Goal: Task Accomplishment & Management: Manage account settings

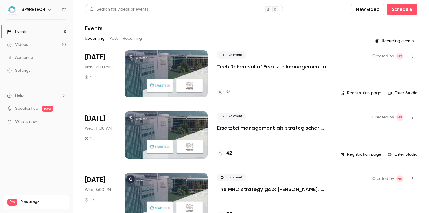
click at [169, 69] on div at bounding box center [166, 73] width 83 height 47
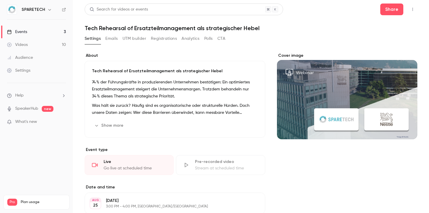
click at [51, 32] on link "Events 3" at bounding box center [36, 31] width 73 height 13
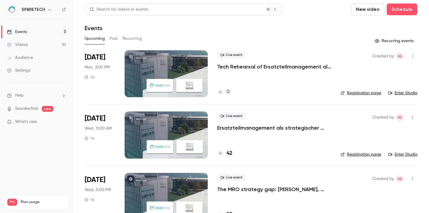
click at [181, 86] on div at bounding box center [166, 73] width 83 height 47
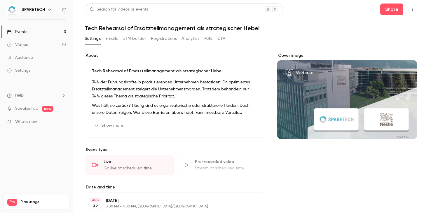
click at [22, 33] on div "Events" at bounding box center [17, 32] width 20 height 6
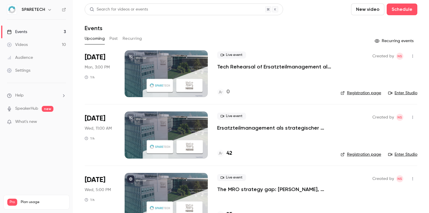
click at [403, 92] on link "Enter Studio" at bounding box center [402, 93] width 29 height 6
click at [173, 138] on div at bounding box center [166, 134] width 83 height 47
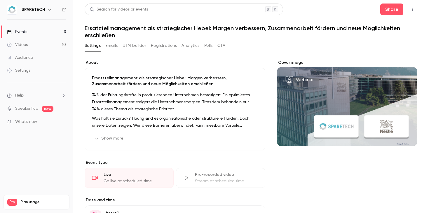
click at [412, 10] on icon "button" at bounding box center [412, 9] width 5 height 4
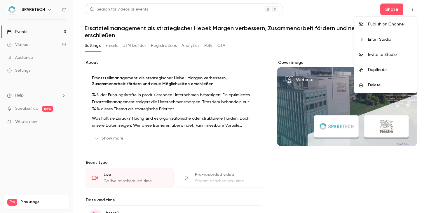
click at [367, 39] on div at bounding box center [363, 39] width 9 height 5
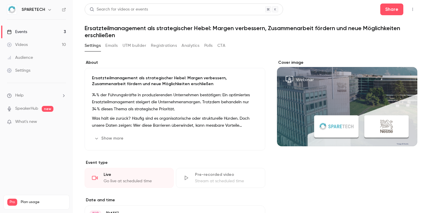
click at [48, 72] on link "Settings" at bounding box center [36, 70] width 73 height 13
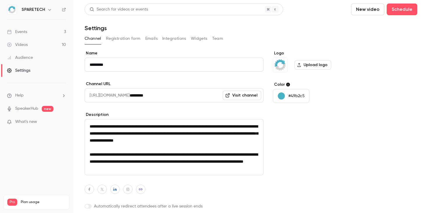
click at [138, 41] on button "Registration form" at bounding box center [123, 38] width 35 height 9
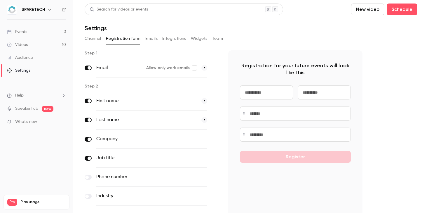
click at [156, 40] on button "Emails" at bounding box center [151, 38] width 12 height 9
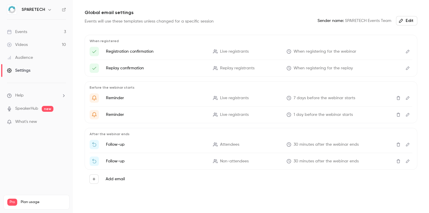
scroll to position [36, 0]
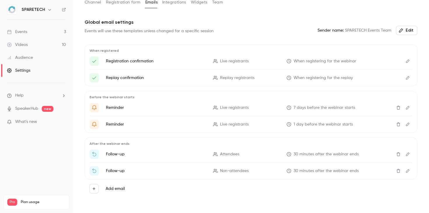
click at [176, 6] on button "Integrations" at bounding box center [174, 2] width 24 height 9
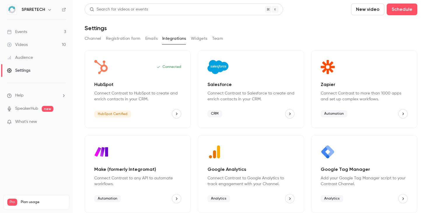
click at [195, 39] on button "Widgets" at bounding box center [199, 38] width 17 height 9
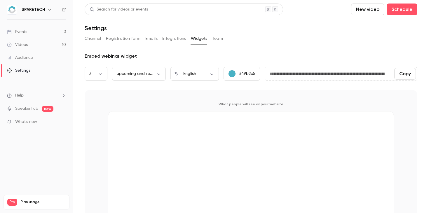
click at [214, 34] on div "**********" at bounding box center [251, 118] width 333 height 228
click at [215, 35] on button "Team" at bounding box center [217, 38] width 11 height 9
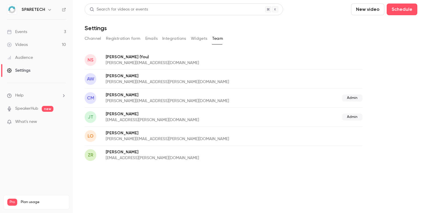
click at [88, 38] on button "Channel" at bounding box center [93, 38] width 17 height 9
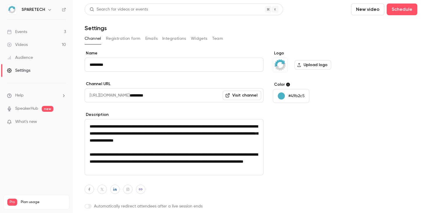
scroll to position [1, 0]
click at [44, 30] on link "Events 3" at bounding box center [36, 31] width 73 height 13
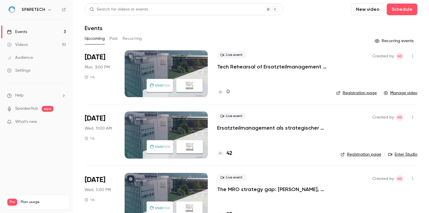
click at [152, 135] on div at bounding box center [166, 134] width 83 height 47
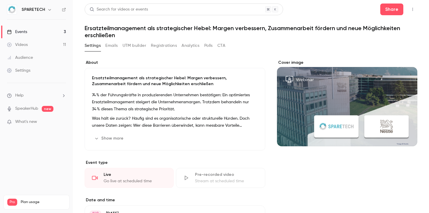
click at [171, 43] on button "Registrations" at bounding box center [164, 45] width 26 height 9
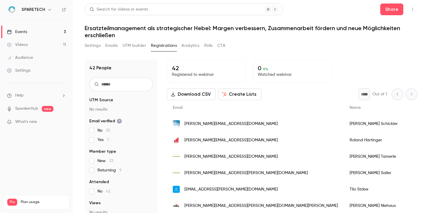
click at [93, 48] on button "Settings" at bounding box center [93, 45] width 16 height 9
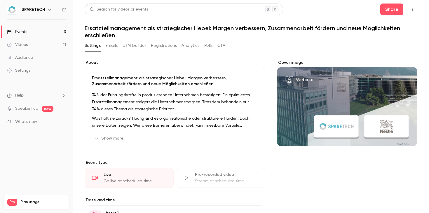
click at [56, 44] on link "Videos 11" at bounding box center [36, 44] width 73 height 13
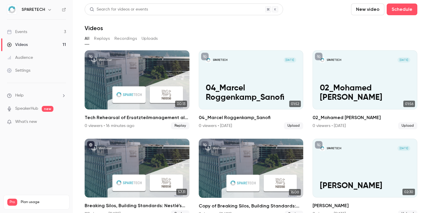
click at [53, 33] on link "Events 3" at bounding box center [36, 31] width 73 height 13
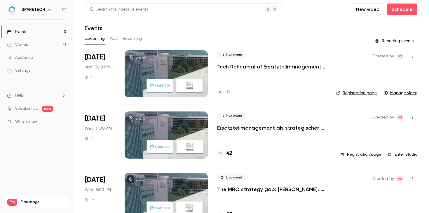
click at [169, 130] on div at bounding box center [166, 134] width 83 height 47
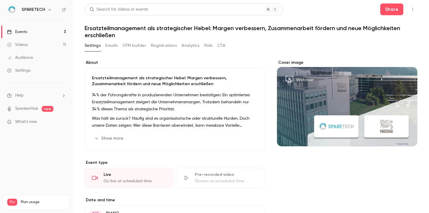
click at [417, 7] on main "Search for videos or events Share Ersatzteilmanagement als strategischer [PERSO…" at bounding box center [251, 106] width 356 height 213
click at [411, 9] on icon "button" at bounding box center [412, 9] width 5 height 4
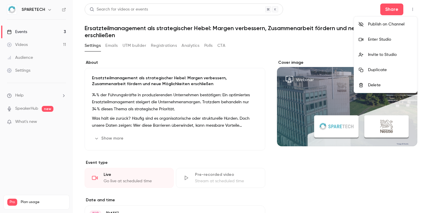
click at [35, 73] on div at bounding box center [214, 106] width 429 height 213
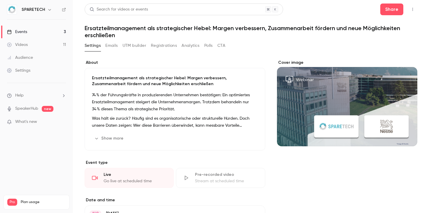
click at [38, 69] on link "Settings" at bounding box center [36, 70] width 73 height 13
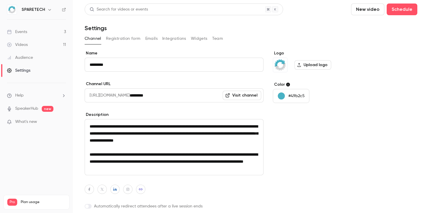
click at [230, 37] on div "Channel Registration form Emails Integrations Widgets Team" at bounding box center [251, 38] width 333 height 9
click at [215, 38] on button "Team" at bounding box center [217, 38] width 11 height 9
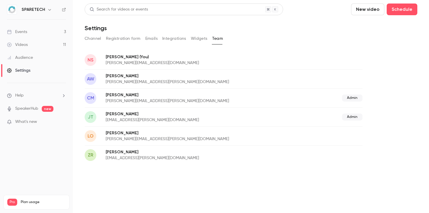
click at [53, 33] on link "Events 3" at bounding box center [36, 31] width 73 height 13
